Goal: Task Accomplishment & Management: Use online tool/utility

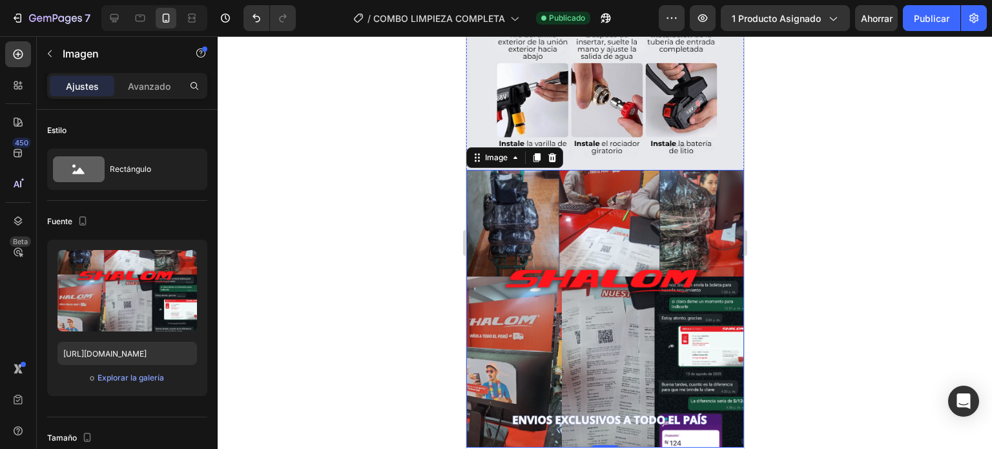
scroll to position [1073, 0]
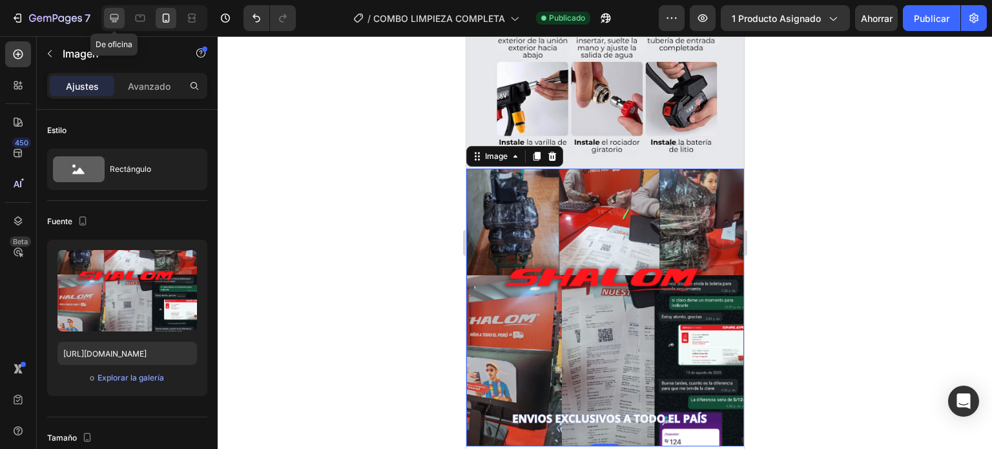
click at [124, 18] on div at bounding box center [114, 18] width 21 height 21
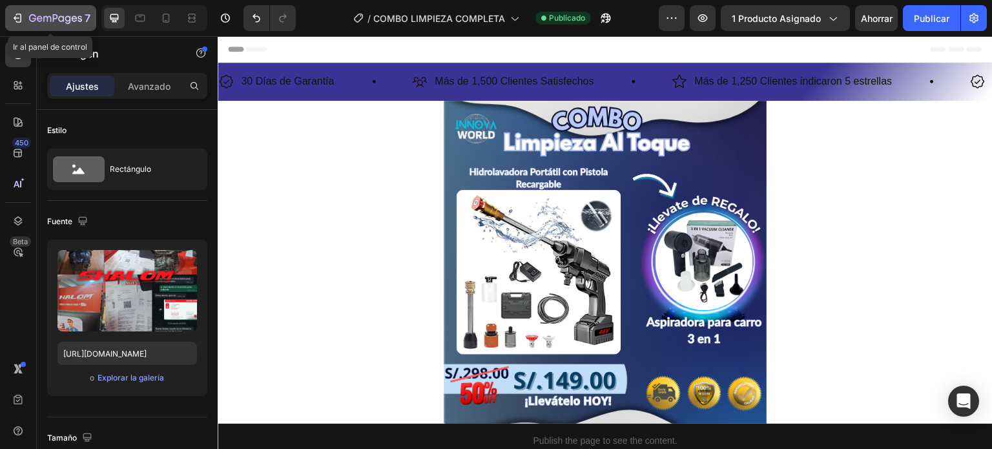
click at [57, 23] on icon "button" at bounding box center [55, 19] width 53 height 11
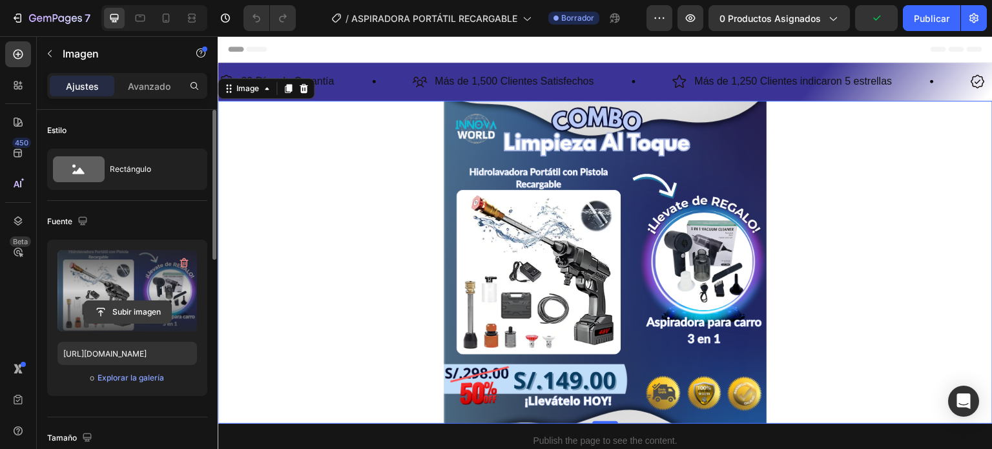
click at [155, 317] on input "file" at bounding box center [127, 312] width 87 height 22
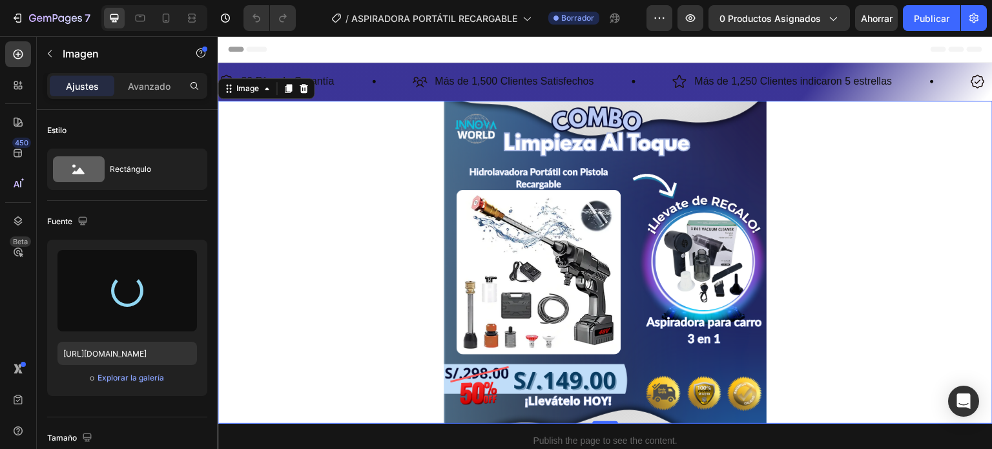
type input "[URL][DOMAIN_NAME]"
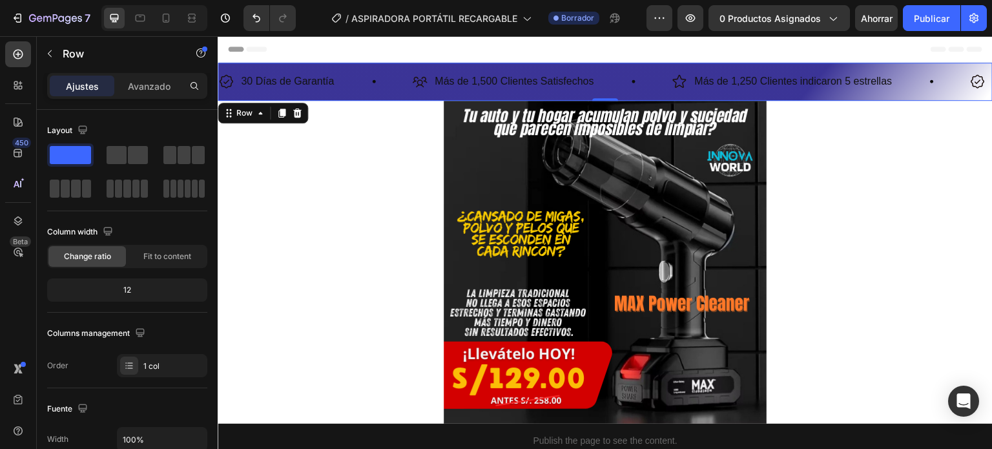
click at [620, 63] on div "30 Días de Garantía Item List Más de 1,500 Clientes Satisfechos Item List Más d…" at bounding box center [605, 82] width 775 height 38
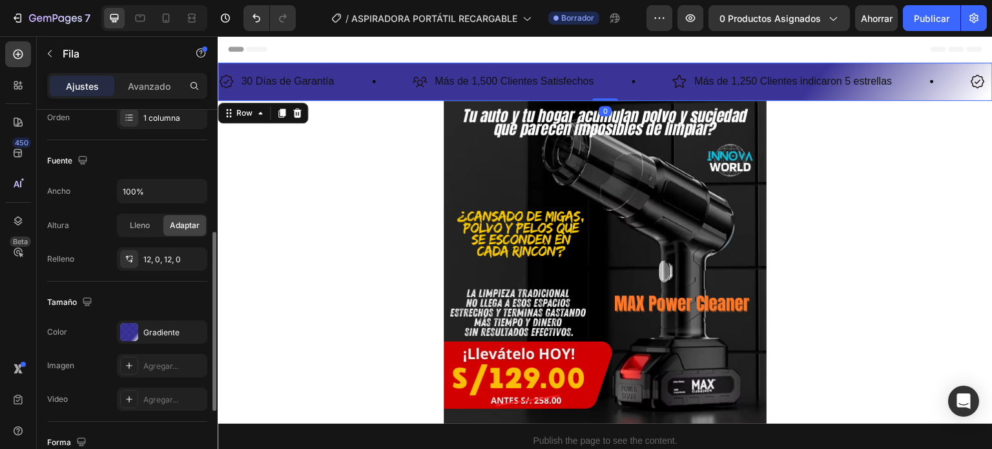
scroll to position [251, 0]
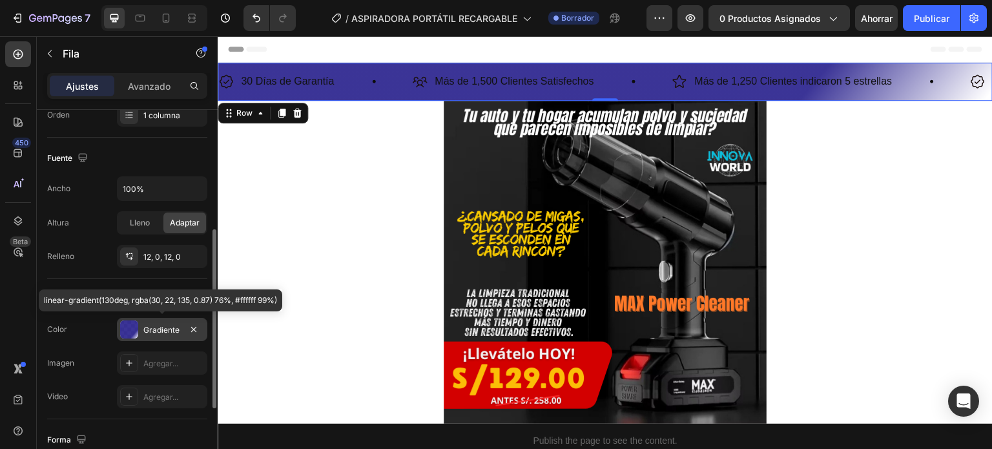
click at [166, 331] on font "Gradiente" at bounding box center [161, 330] width 36 height 10
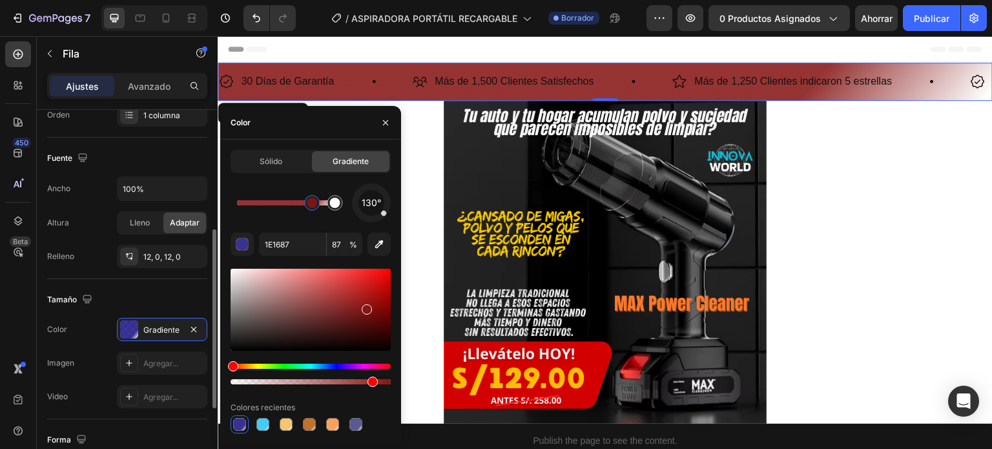
drag, startPoint x: 343, startPoint y: 365, endPoint x: 198, endPoint y: 379, distance: 146.0
click at [198, 379] on div "450 Beta Sections(18) Elementos(84) Sección Elemento Sección de héroes Detalle …" at bounding box center [109, 242] width 218 height 413
type input "861515"
drag, startPoint x: 376, startPoint y: 382, endPoint x: 363, endPoint y: 382, distance: 12.9
click at [363, 382] on div at bounding box center [366, 382] width 10 height 10
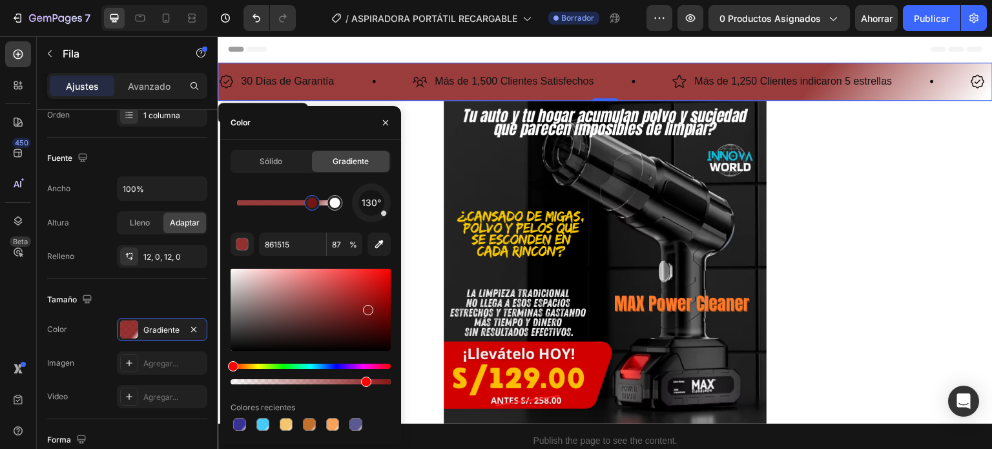
type input "83"
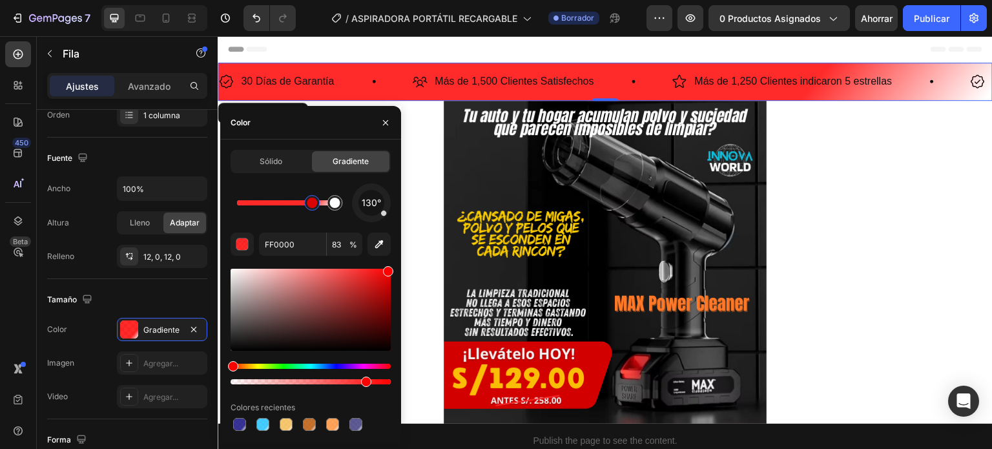
drag, startPoint x: 372, startPoint y: 313, endPoint x: 396, endPoint y: 289, distance: 34.3
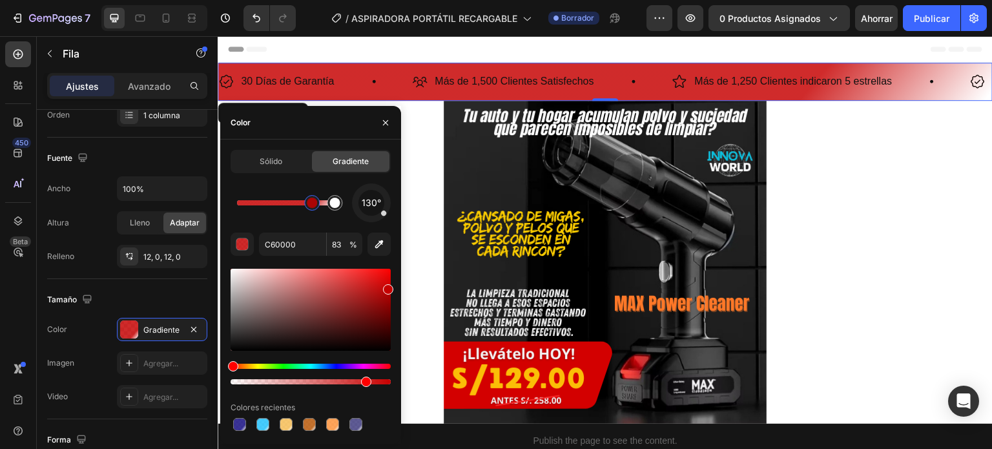
drag, startPoint x: 388, startPoint y: 273, endPoint x: 392, endPoint y: 306, distance: 33.2
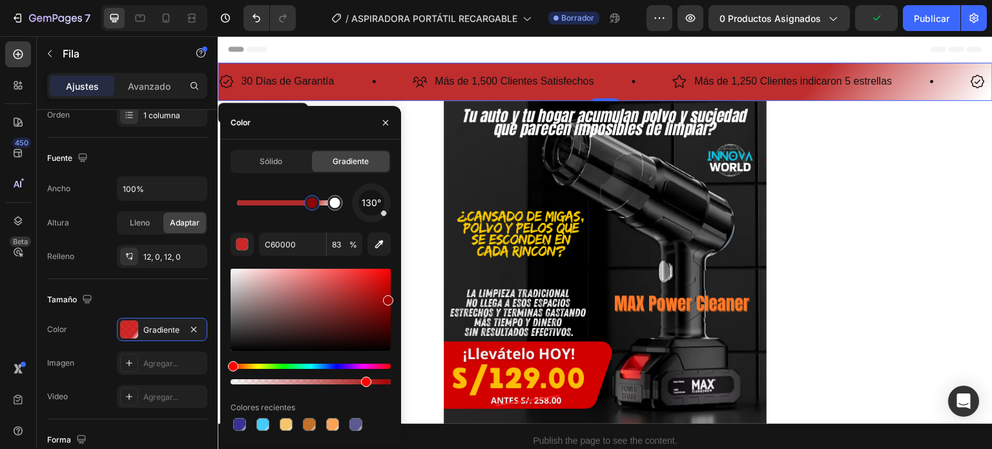
type input "B20303"
drag, startPoint x: 388, startPoint y: 291, endPoint x: 395, endPoint y: 262, distance: 30.6
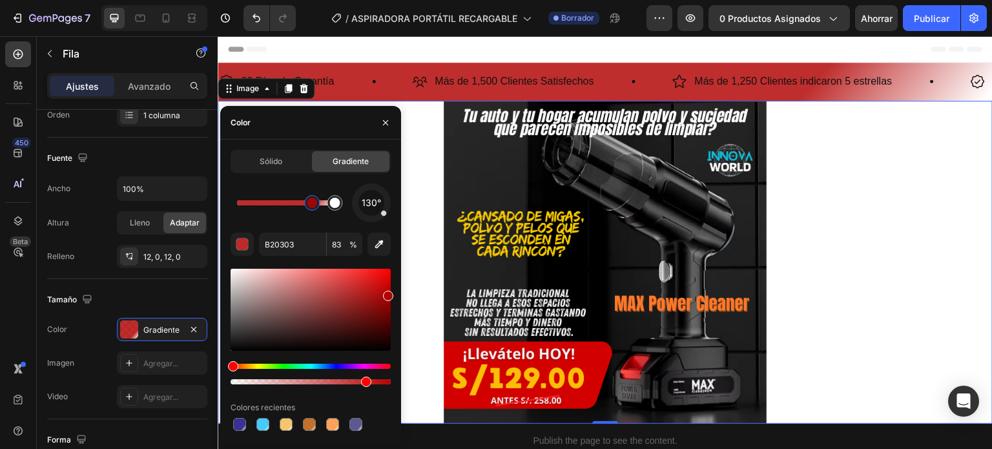
click at [425, 282] on div at bounding box center [605, 262] width 775 height 323
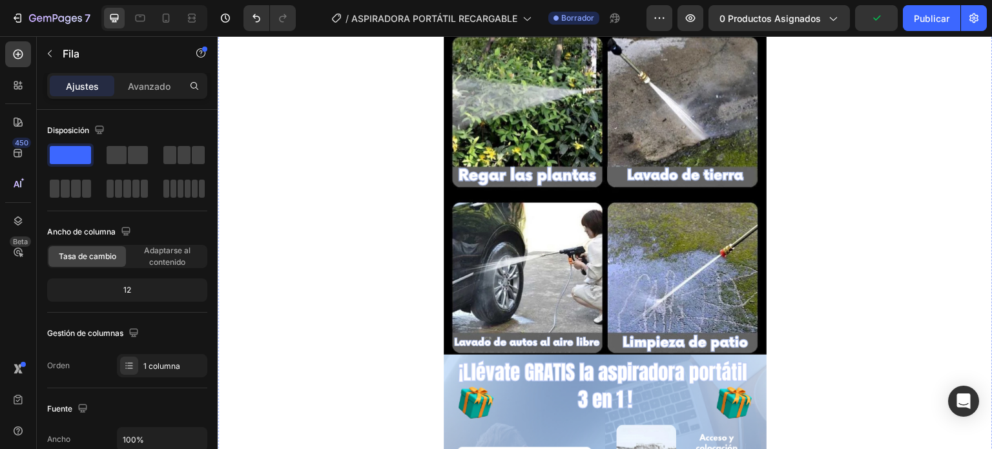
scroll to position [446, 0]
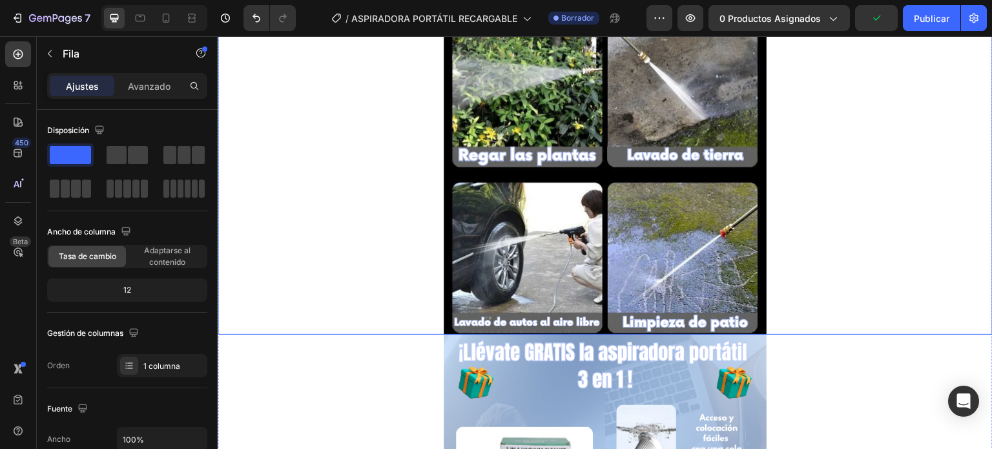
click at [580, 168] on img at bounding box center [605, 173] width 323 height 323
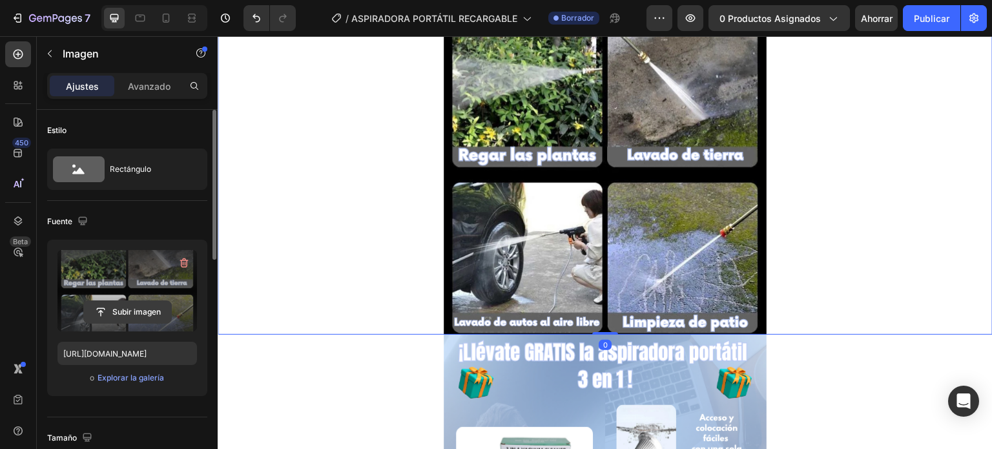
click at [116, 316] on input "file" at bounding box center [127, 312] width 87 height 22
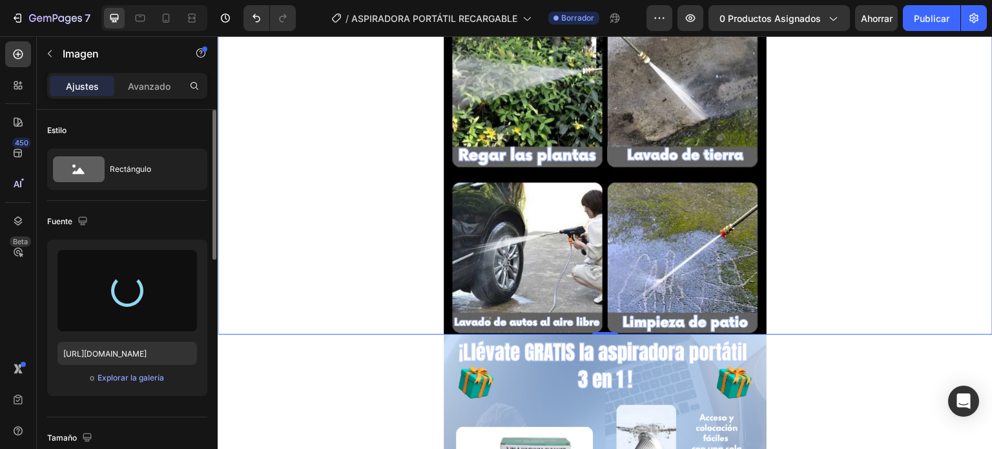
type input "[URL][DOMAIN_NAME]"
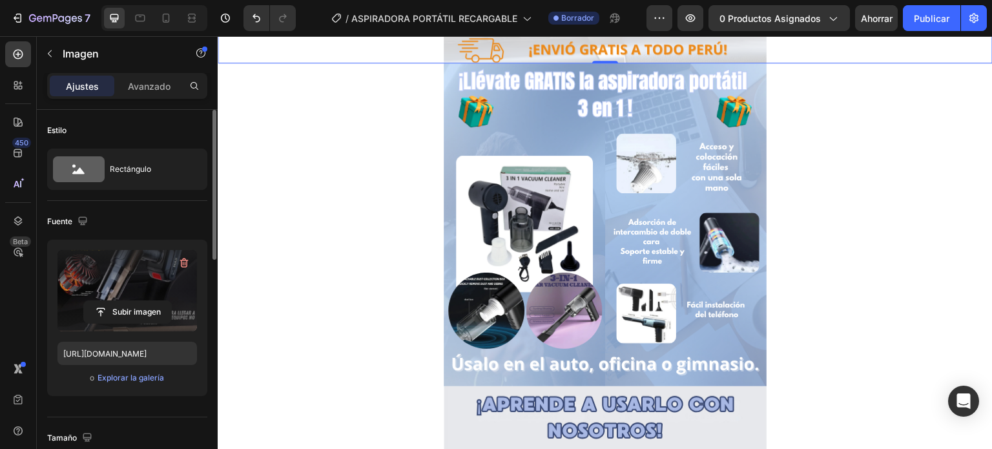
scroll to position [719, 0]
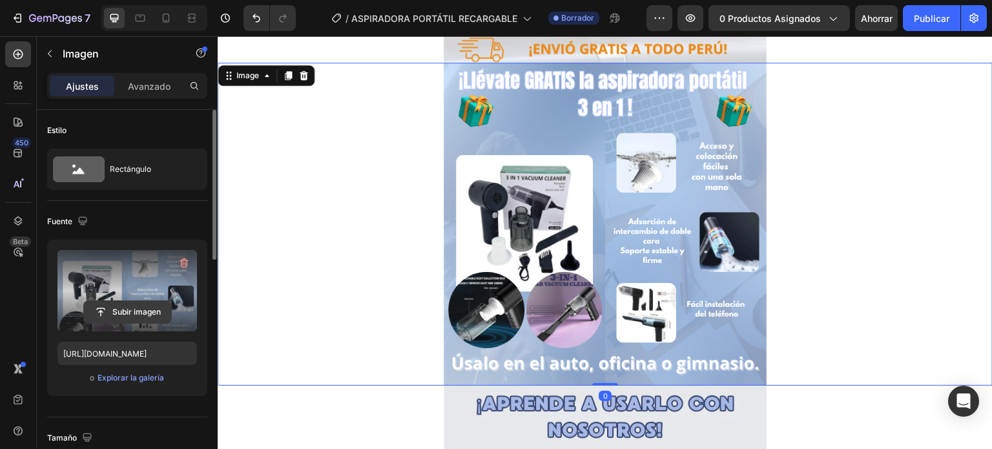
click at [156, 306] on input "file" at bounding box center [127, 312] width 87 height 22
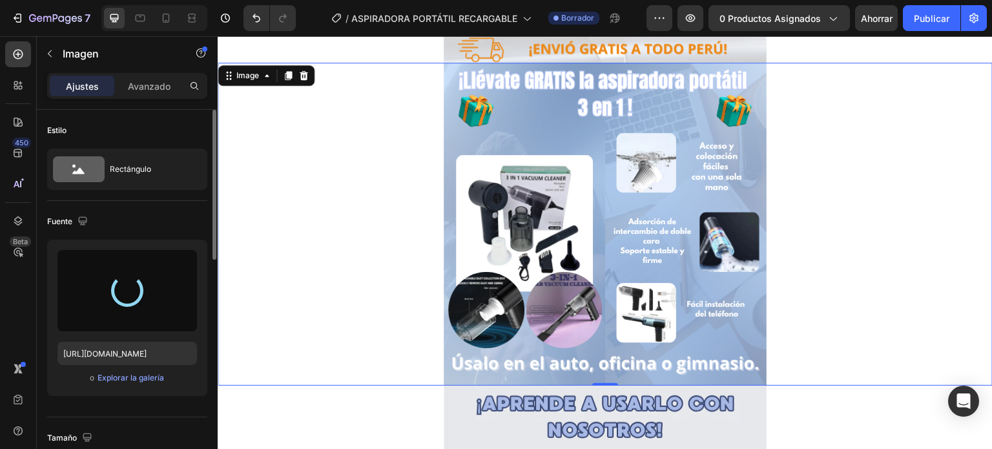
type input "[URL][DOMAIN_NAME]"
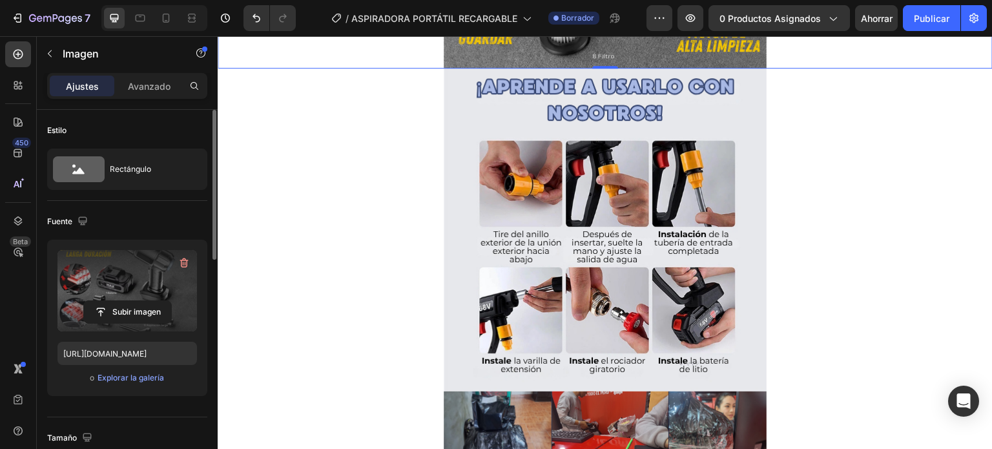
scroll to position [1036, 0]
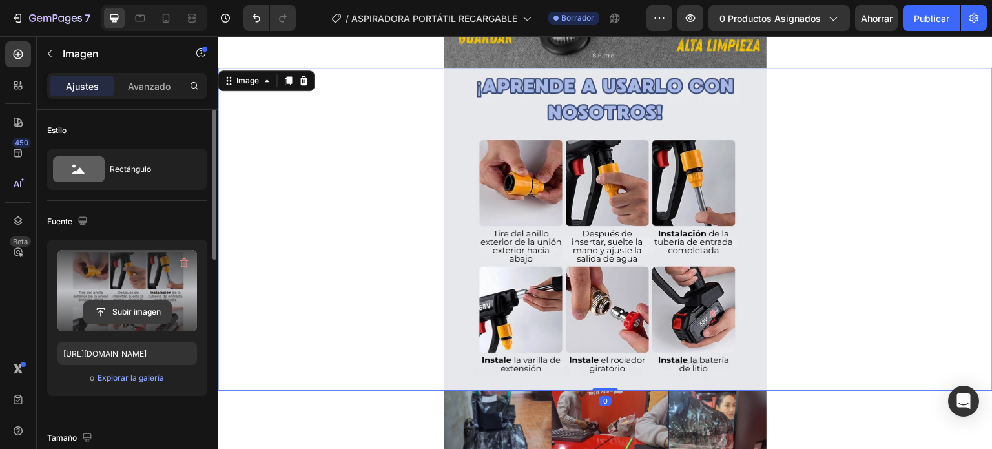
click at [122, 310] on input "file" at bounding box center [127, 312] width 87 height 22
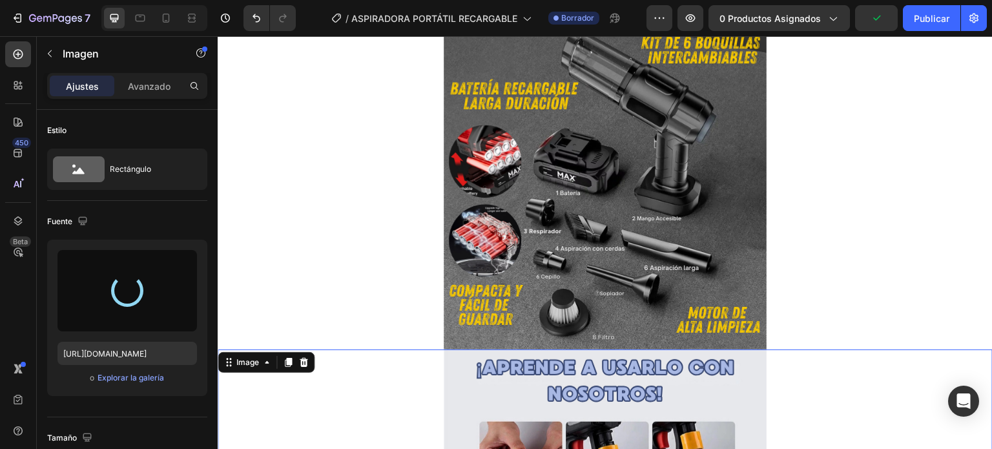
type input "[URL][DOMAIN_NAME]"
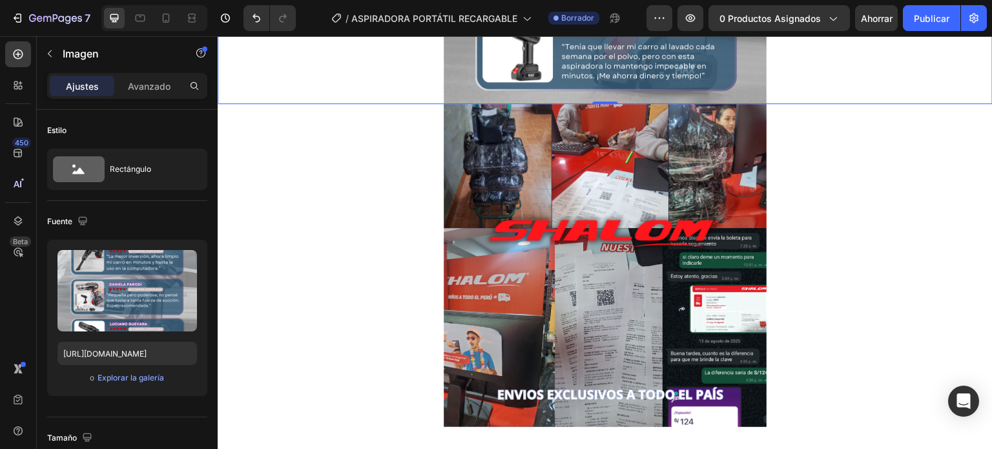
scroll to position [1325, 0]
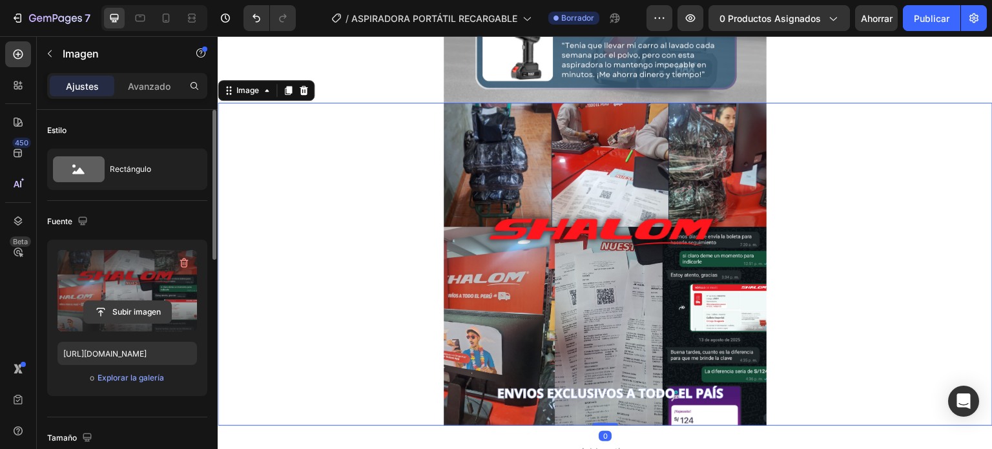
click at [138, 304] on input "file" at bounding box center [127, 312] width 87 height 22
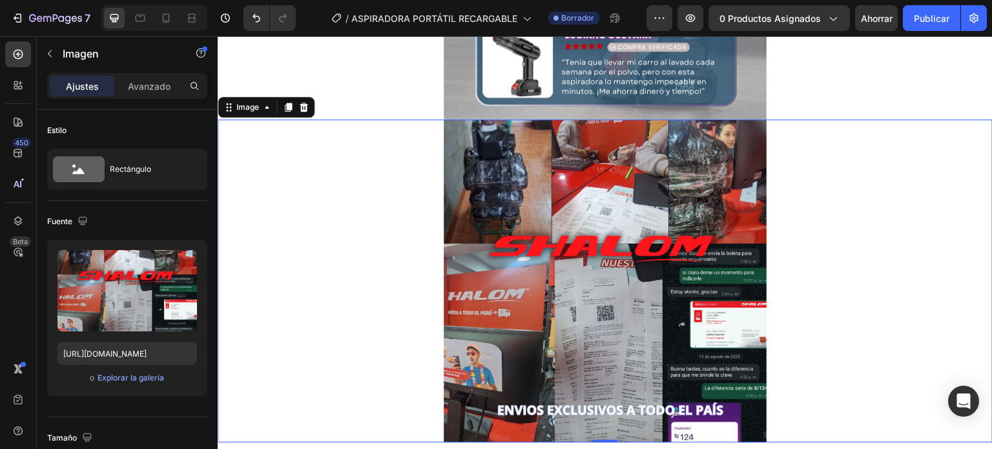
scroll to position [1294, 0]
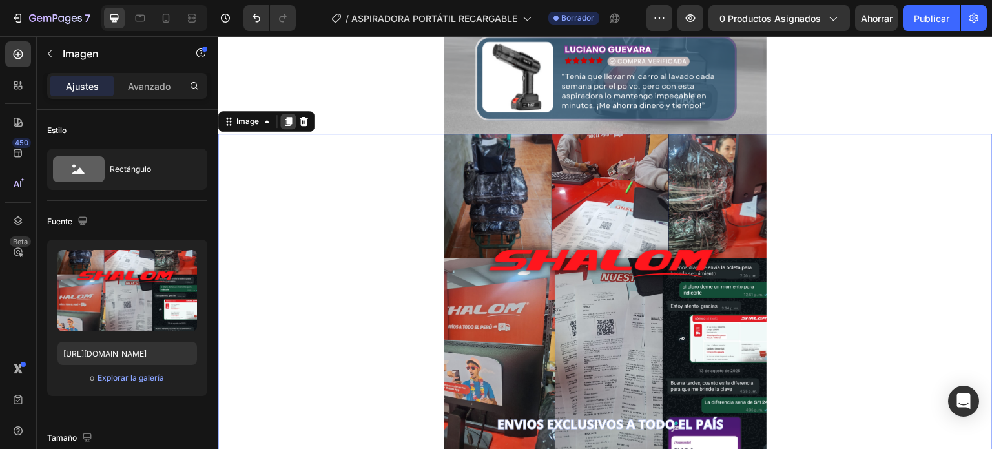
click at [290, 121] on icon at bounding box center [288, 121] width 7 height 9
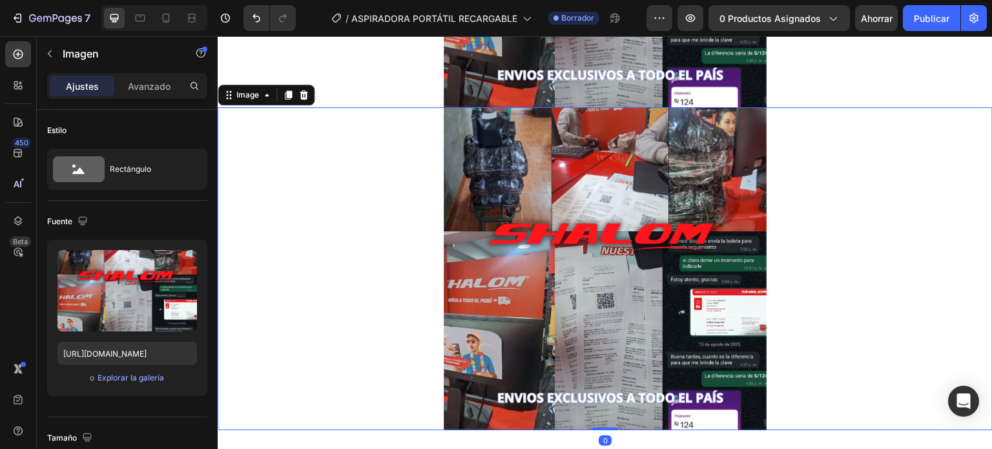
scroll to position [1668, 0]
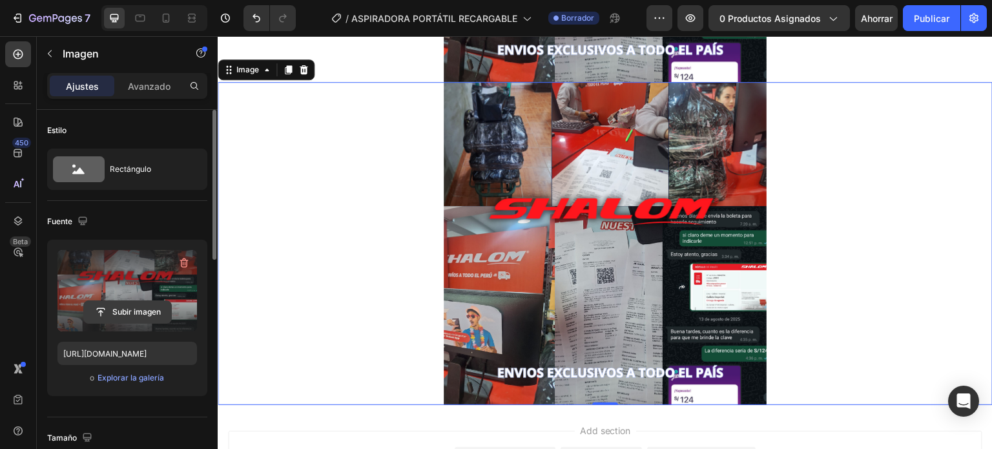
click at [157, 307] on input "file" at bounding box center [127, 312] width 87 height 22
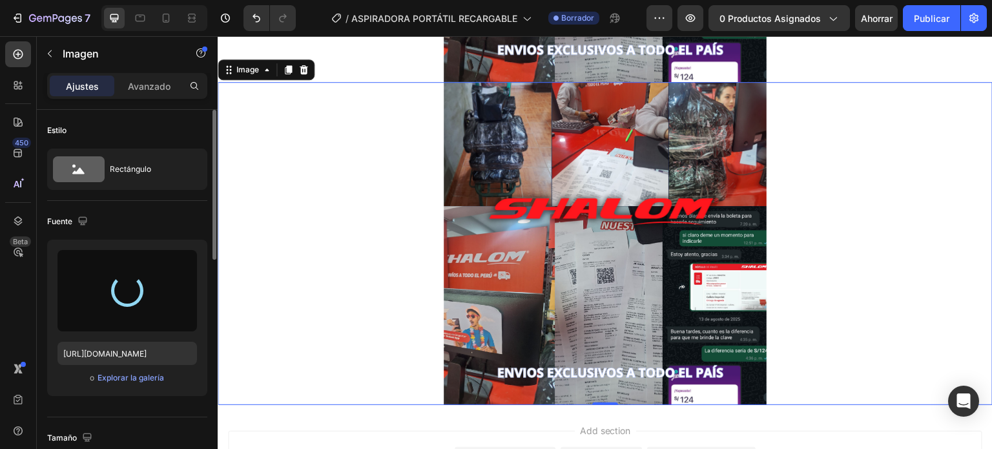
type input "[URL][DOMAIN_NAME]"
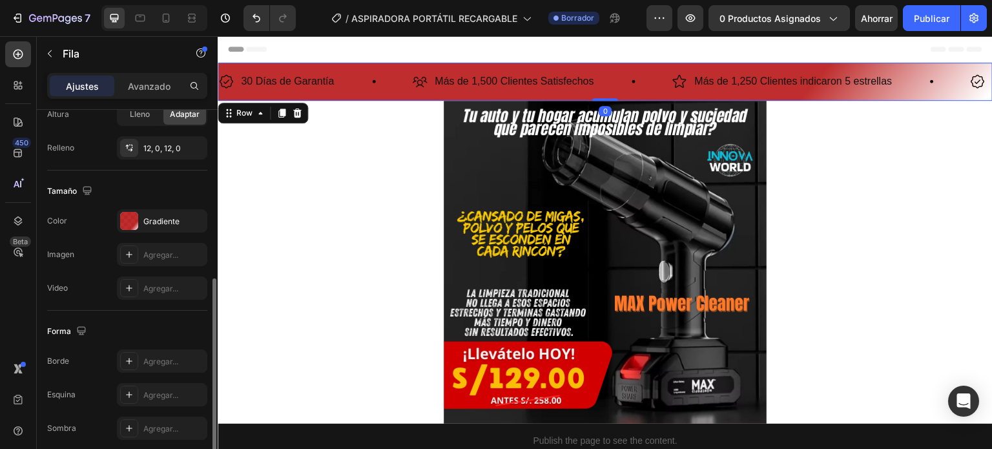
scroll to position [360, 0]
click at [147, 222] on font "Gradiente" at bounding box center [161, 221] width 36 height 10
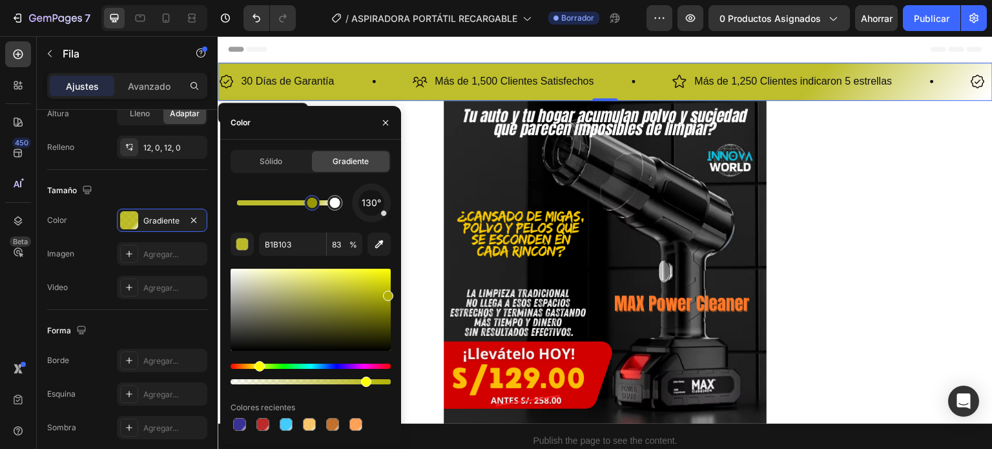
drag, startPoint x: 233, startPoint y: 364, endPoint x: 264, endPoint y: 371, distance: 32.4
click at [258, 366] on div "Hue" at bounding box center [258, 366] width 10 height 10
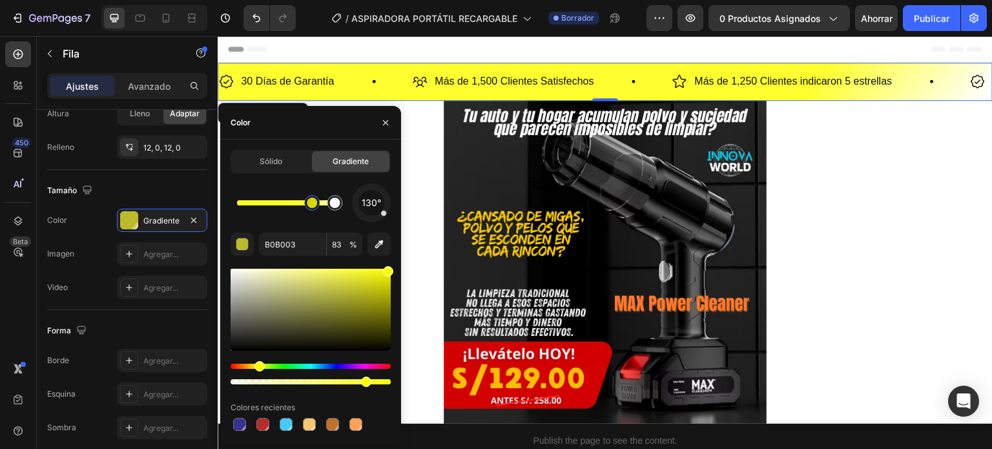
drag, startPoint x: 393, startPoint y: 298, endPoint x: 388, endPoint y: 265, distance: 33.3
click at [388, 265] on div "130° B0B003 83 % Colores recientes" at bounding box center [311, 309] width 160 height 250
type input "FFFF05"
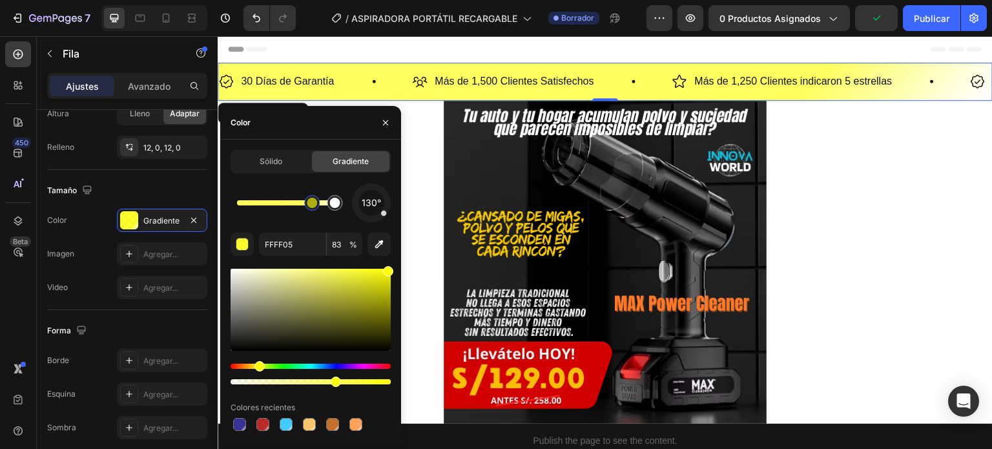
drag, startPoint x: 368, startPoint y: 381, endPoint x: 333, endPoint y: 381, distance: 34.2
click at [333, 381] on div at bounding box center [336, 382] width 10 height 10
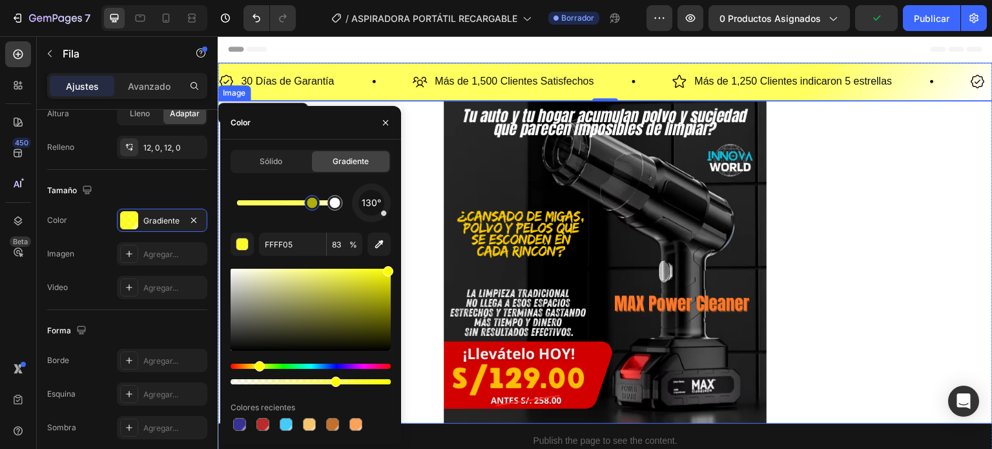
type input "64"
click at [796, 253] on div at bounding box center [605, 262] width 775 height 323
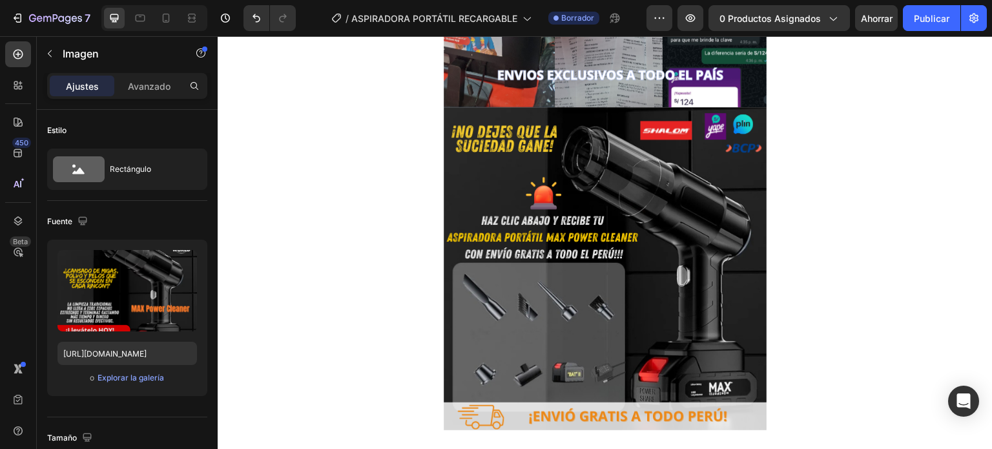
scroll to position [1635, 0]
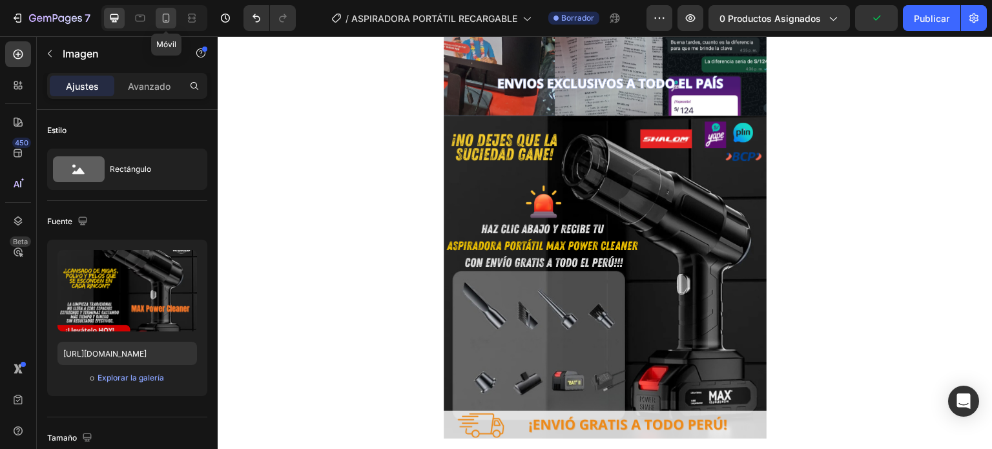
click at [169, 23] on icon at bounding box center [166, 18] width 13 height 13
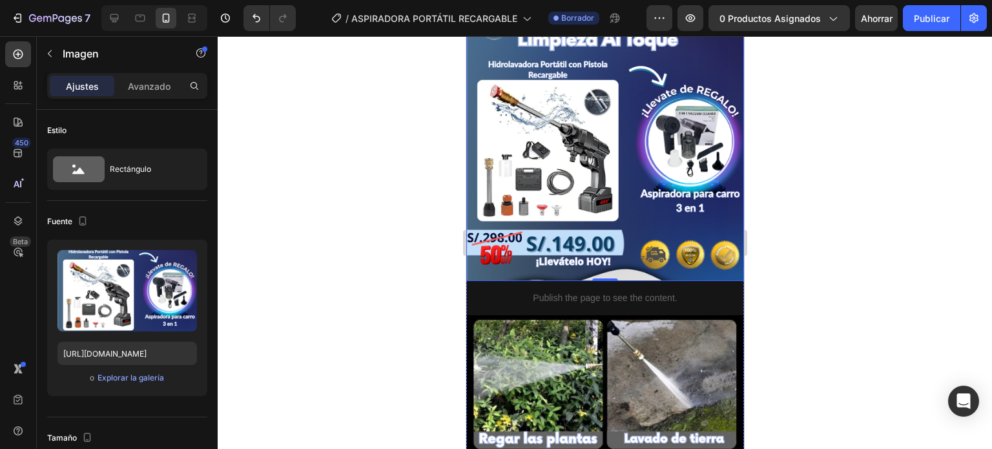
scroll to position [14, 0]
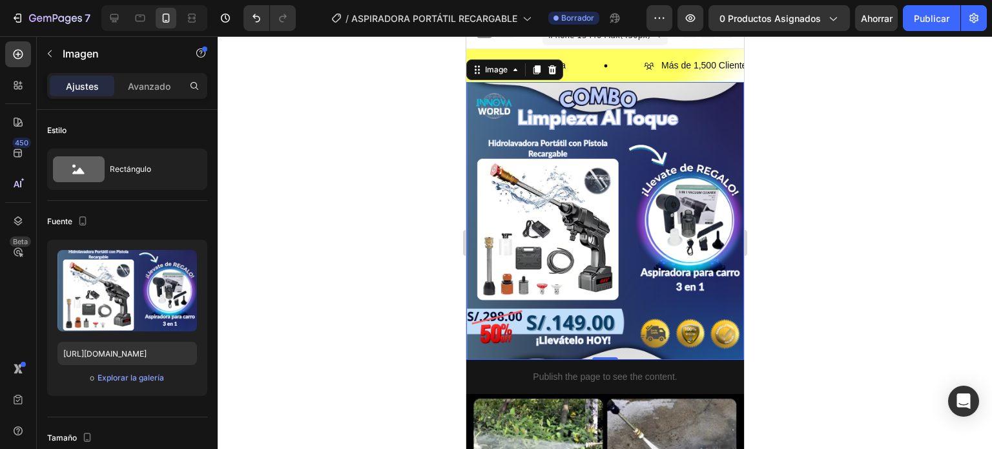
click at [648, 209] on img at bounding box center [605, 221] width 278 height 278
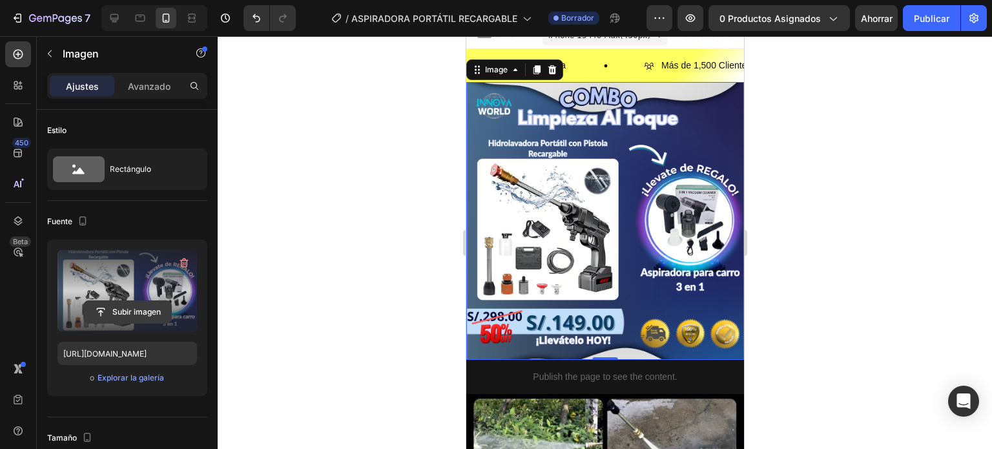
click at [164, 310] on input "file" at bounding box center [127, 312] width 87 height 22
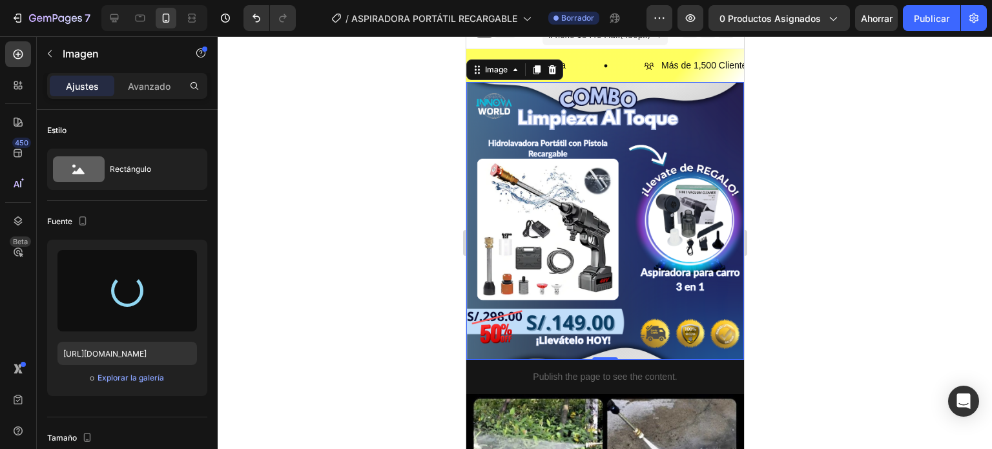
type input "[URL][DOMAIN_NAME]"
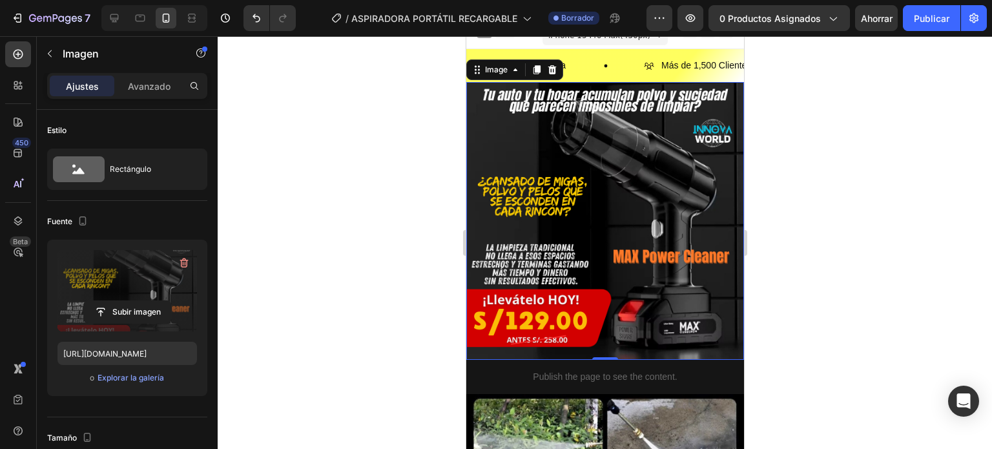
scroll to position [207, 0]
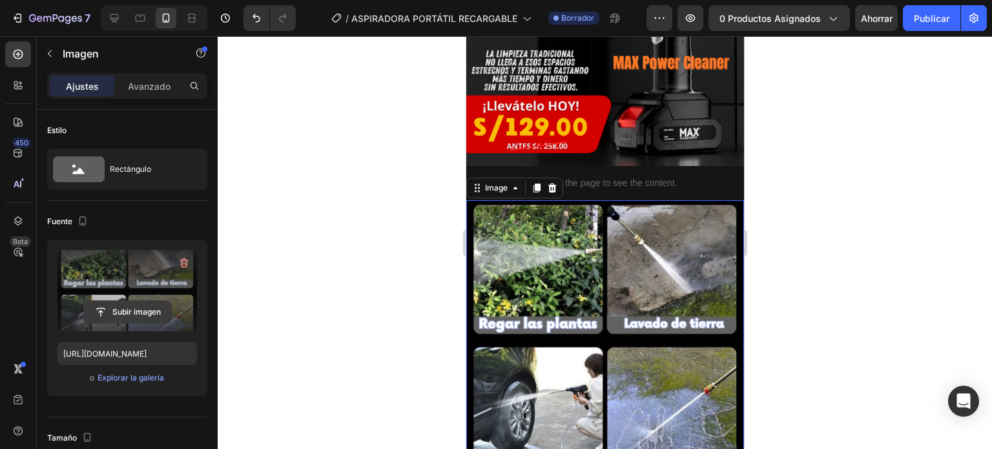
click at [147, 320] on input "file" at bounding box center [127, 312] width 87 height 22
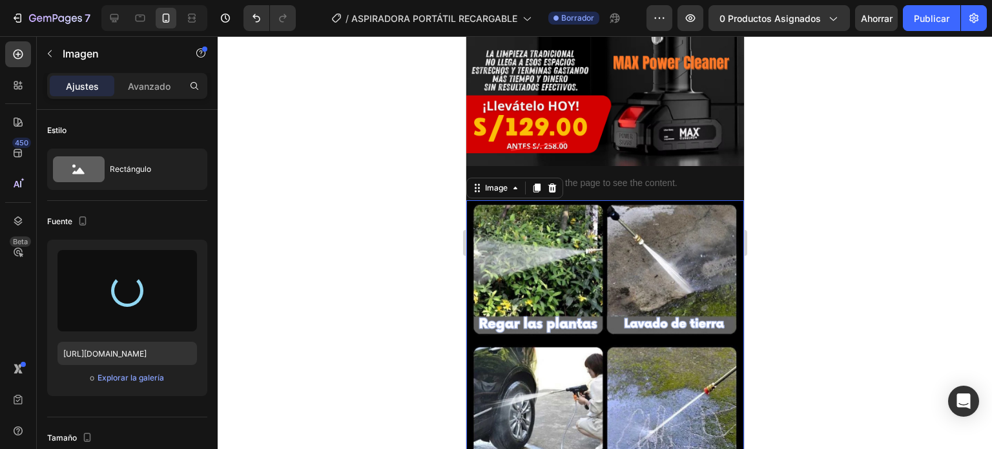
type input "[URL][DOMAIN_NAME]"
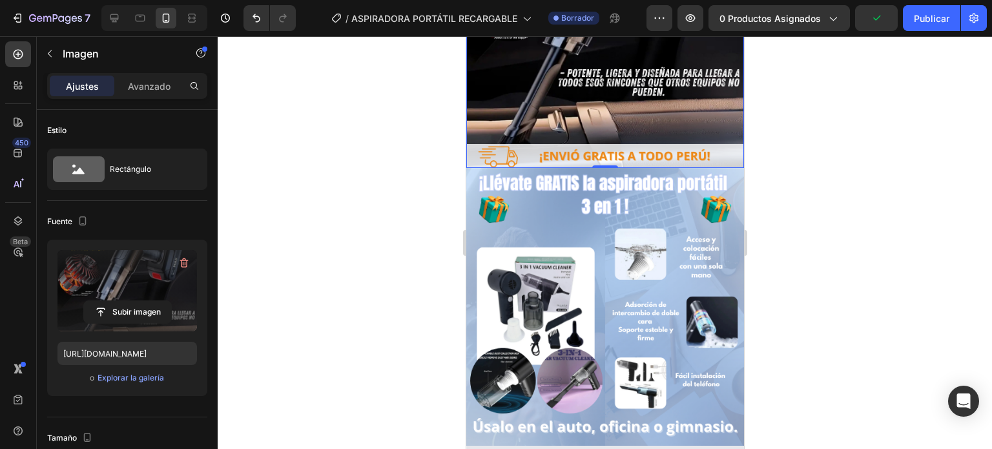
scroll to position [518, 0]
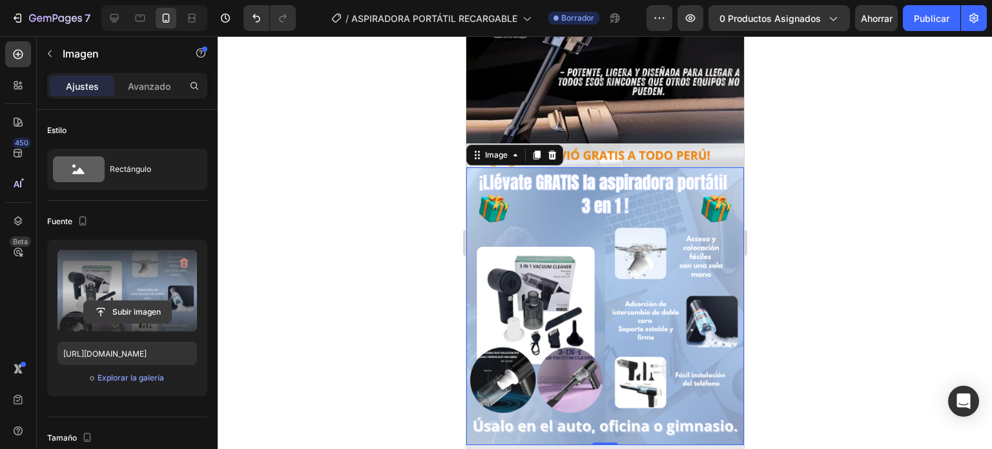
click at [134, 303] on input "file" at bounding box center [127, 312] width 87 height 22
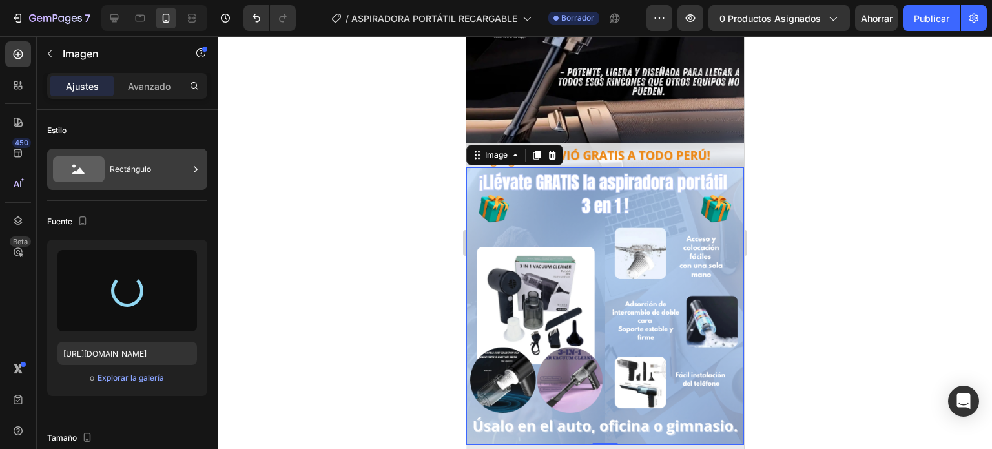
type input "[URL][DOMAIN_NAME]"
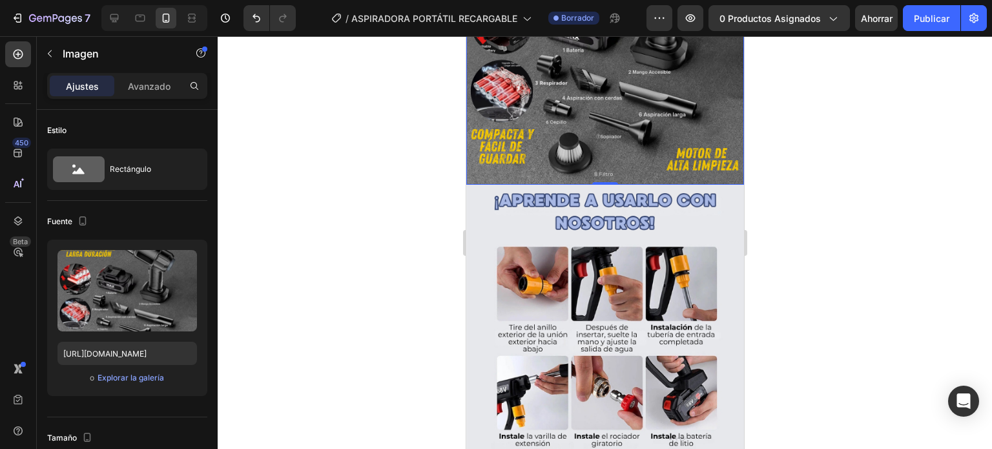
scroll to position [781, 0]
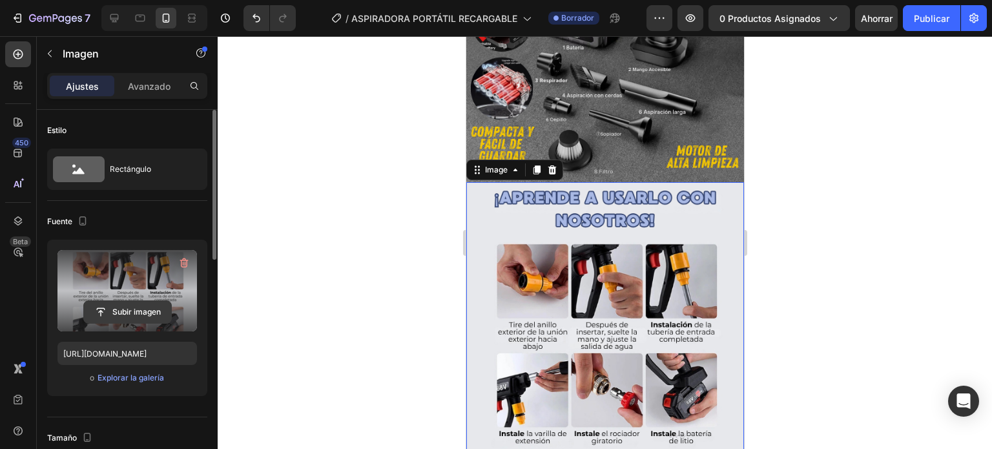
click at [141, 317] on input "file" at bounding box center [127, 312] width 87 height 22
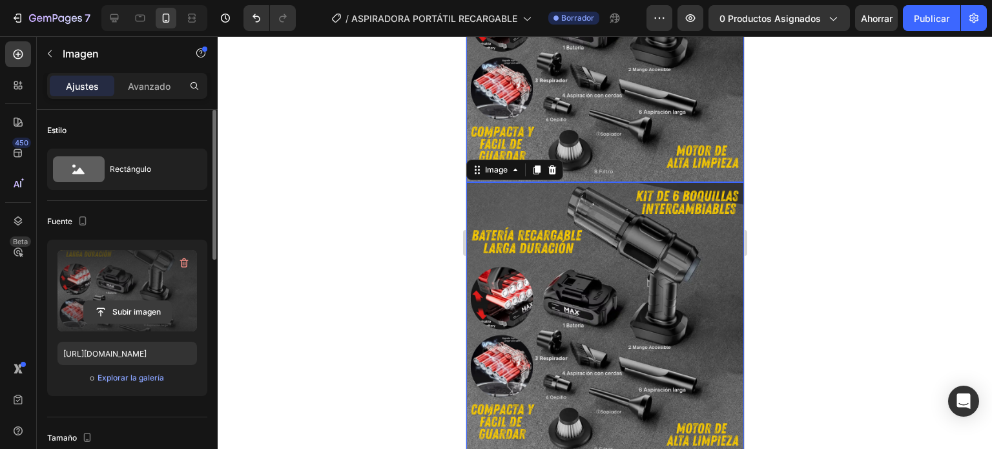
click at [158, 309] on input "file" at bounding box center [127, 312] width 87 height 22
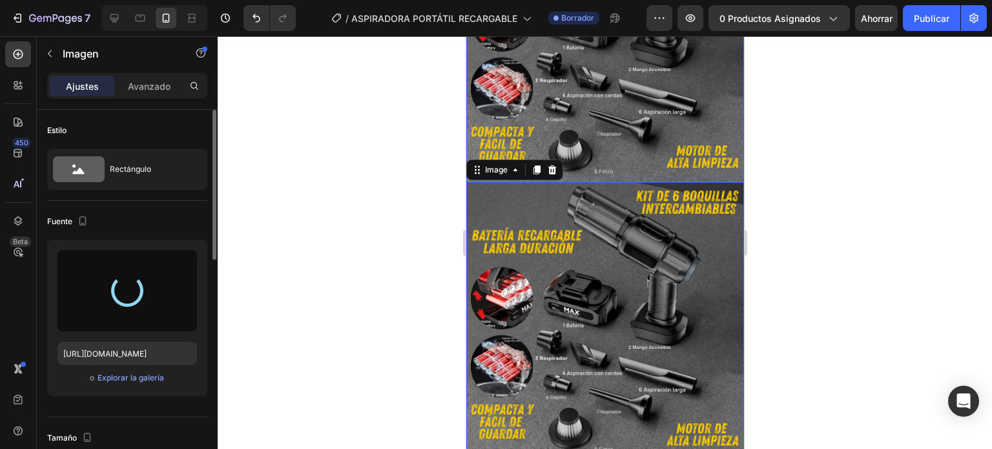
type input "[URL][DOMAIN_NAME]"
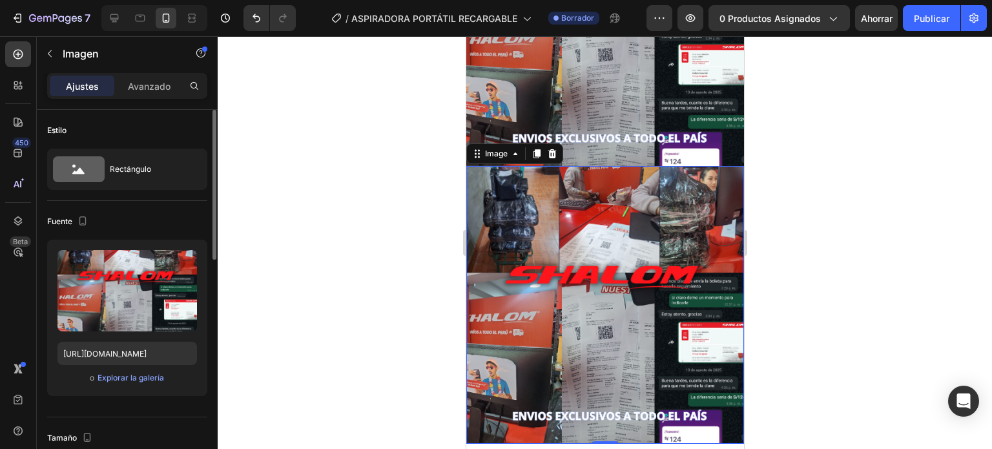
scroll to position [1359, 0]
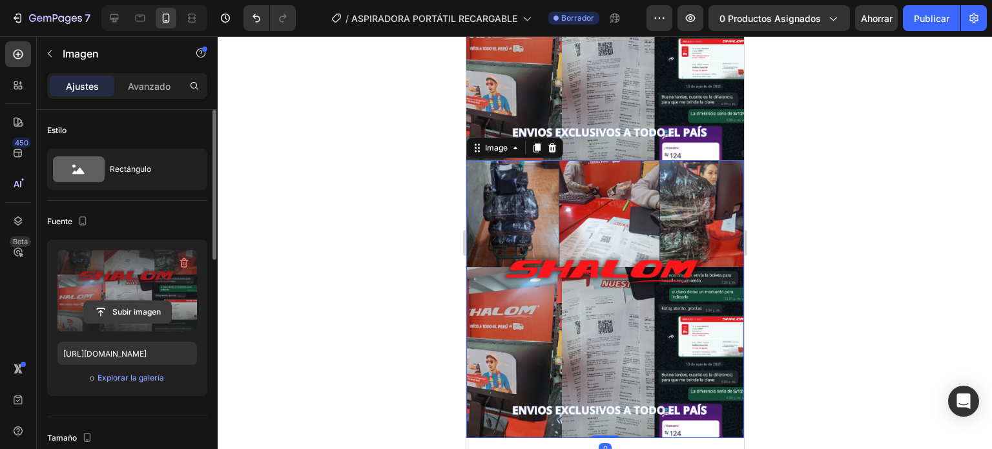
click at [131, 315] on input "file" at bounding box center [127, 312] width 87 height 22
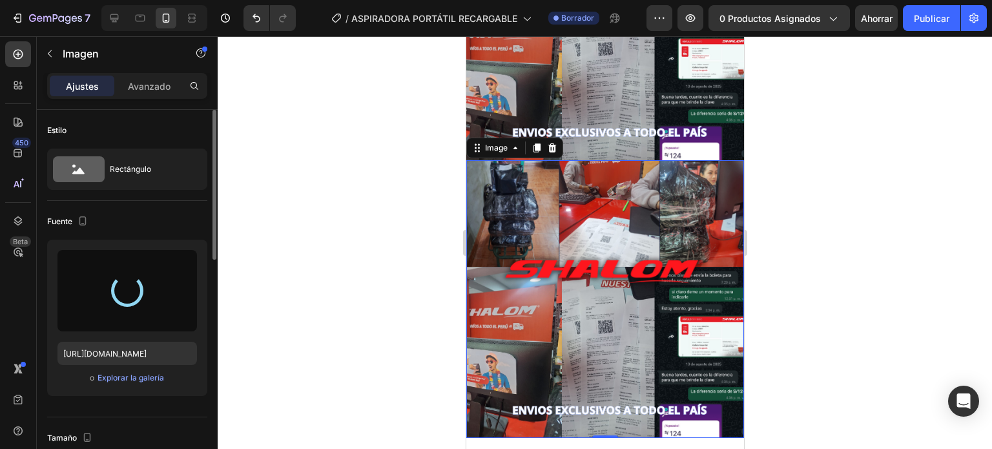
type input "[URL][DOMAIN_NAME]"
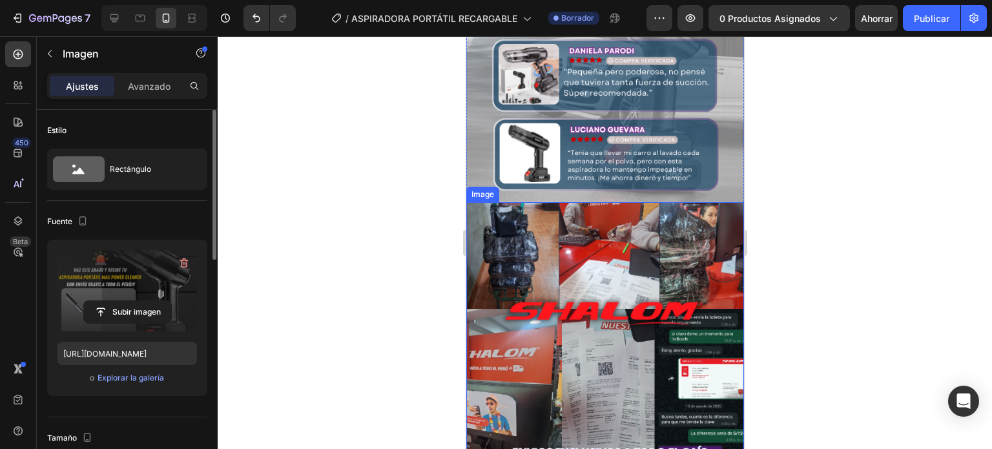
scroll to position [1030, 0]
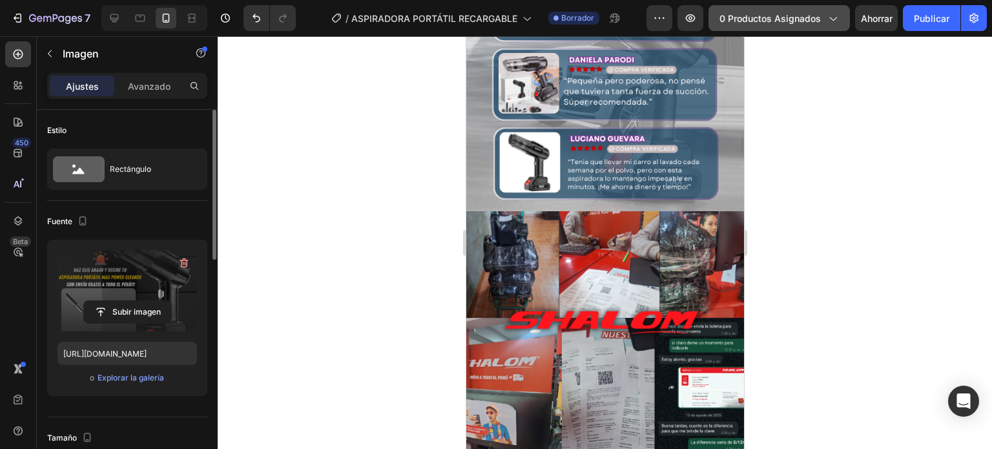
click at [790, 19] on font "0 productos asignados" at bounding box center [770, 18] width 101 height 11
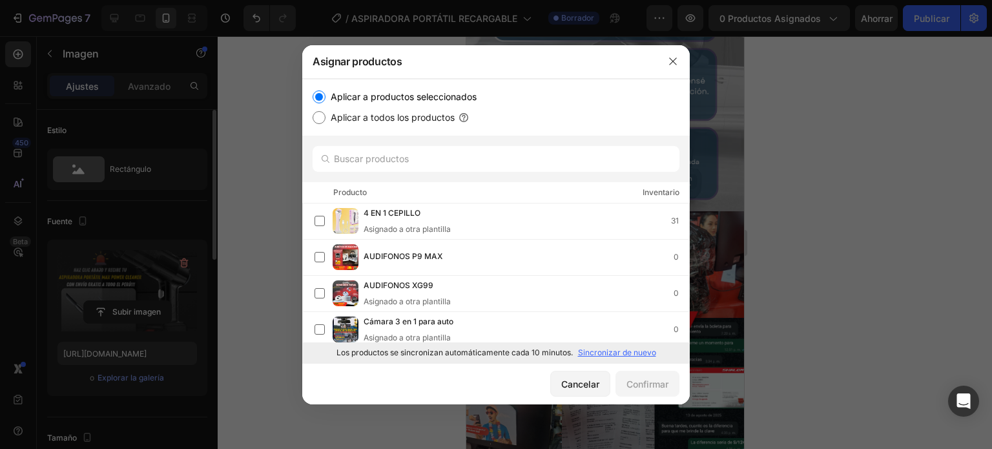
click at [591, 355] on font "Sincronizar de nuevo" at bounding box center [617, 353] width 78 height 10
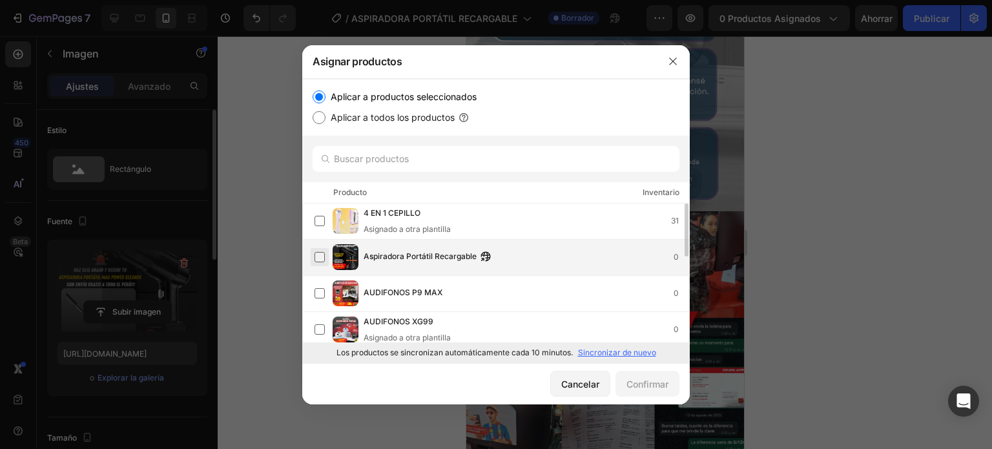
click at [320, 258] on label at bounding box center [320, 257] width 10 height 10
click at [636, 387] on font "Confirmar" at bounding box center [648, 384] width 42 height 11
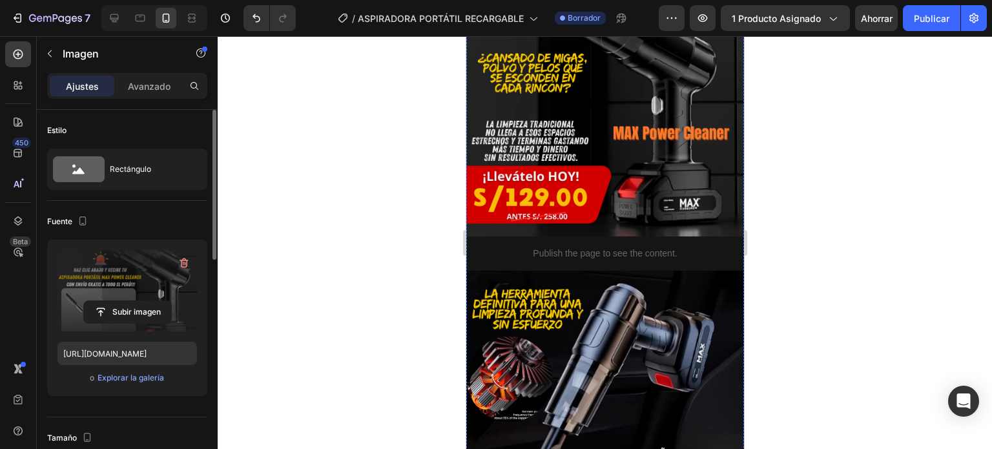
scroll to position [0, 0]
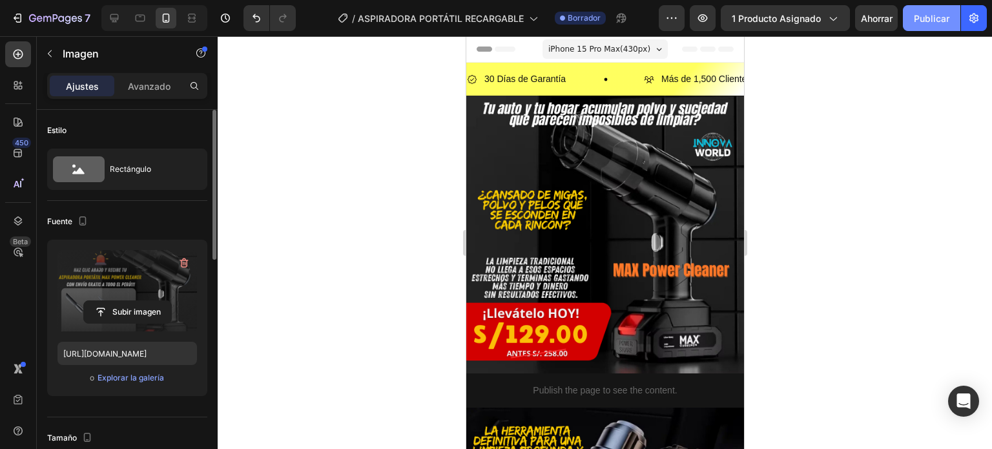
click at [926, 25] on font "Publicar" at bounding box center [932, 19] width 36 height 14
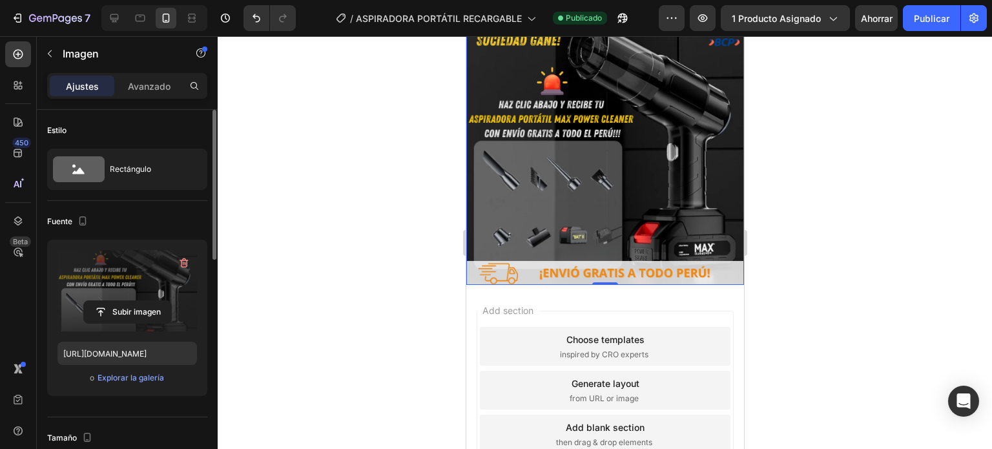
scroll to position [1533, 0]
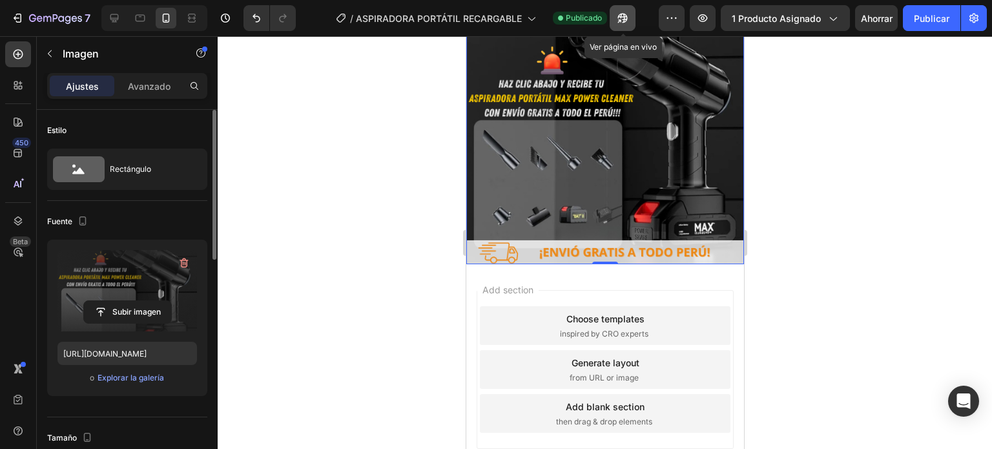
click at [616, 26] on button "button" at bounding box center [623, 18] width 26 height 26
